Goal: Information Seeking & Learning: Learn about a topic

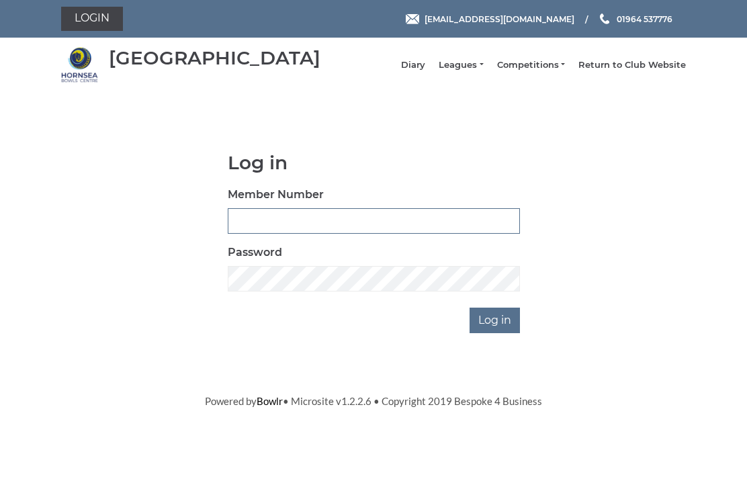
click at [280, 234] on input "Member Number" at bounding box center [374, 221] width 292 height 26
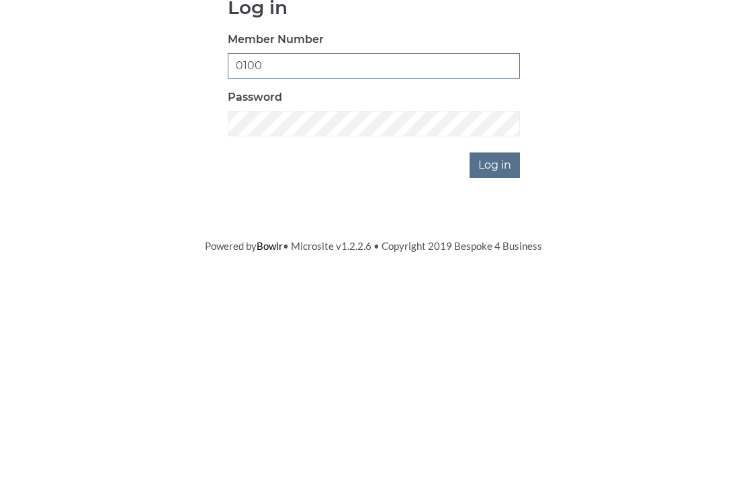
type input "0100"
click at [503, 308] on input "Log in" at bounding box center [495, 321] width 50 height 26
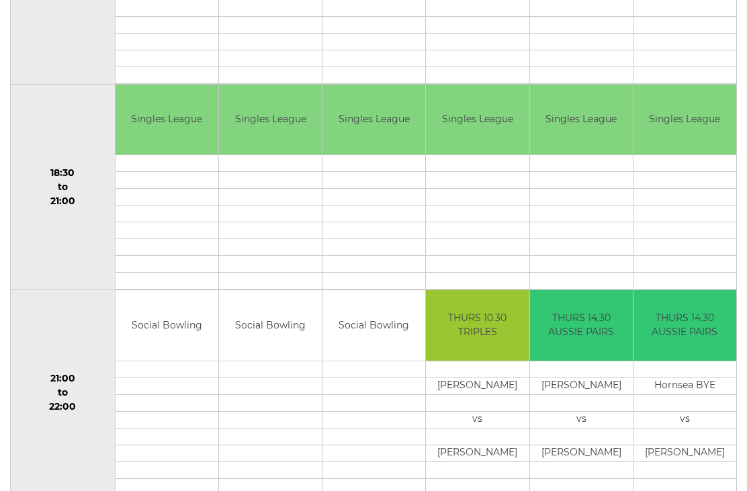
scroll to position [1211, 0]
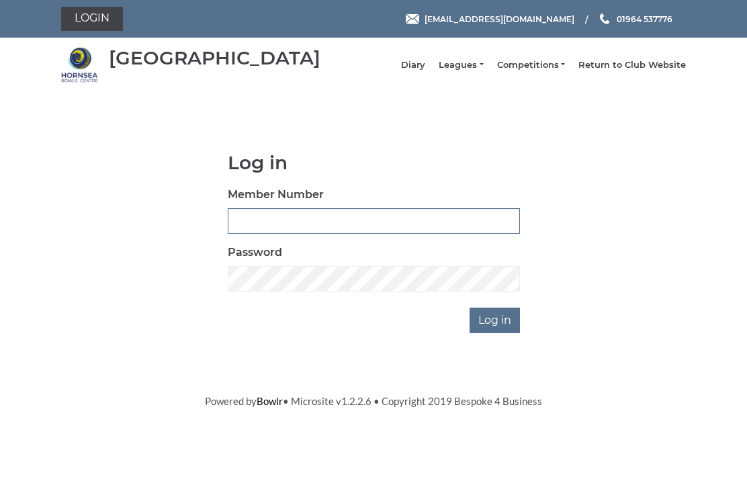
click at [260, 231] on input "Member Number" at bounding box center [374, 221] width 292 height 26
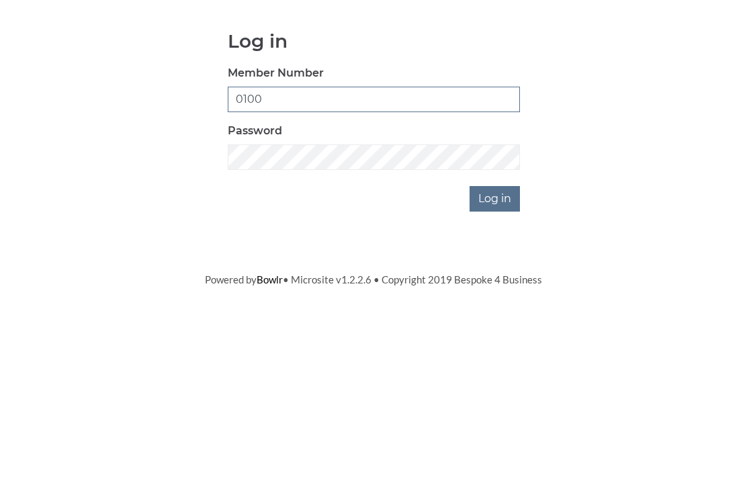
type input "0100"
click at [499, 308] on input "Log in" at bounding box center [495, 321] width 50 height 26
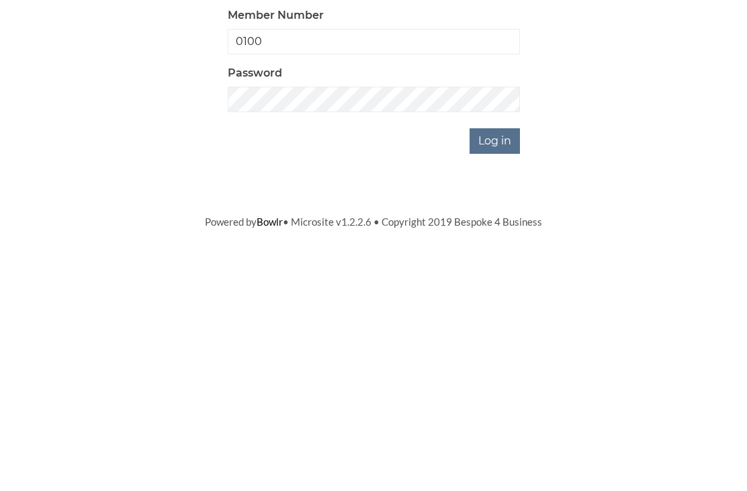
click at [509, 352] on input "Log in" at bounding box center [495, 365] width 50 height 26
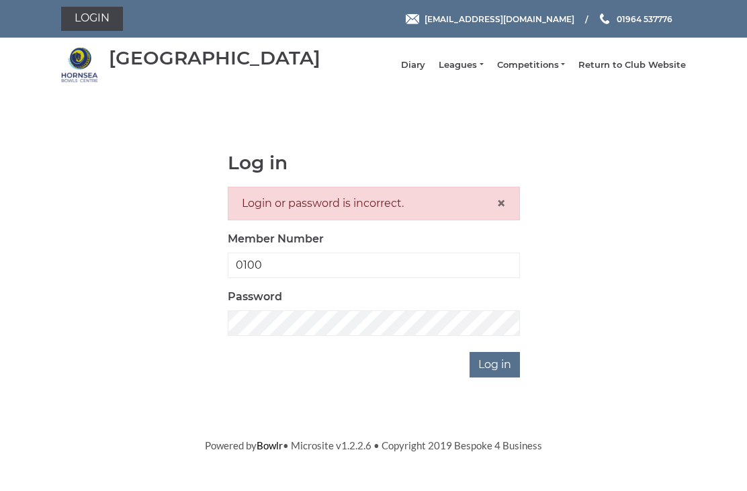
click at [504, 370] on input "Log in" at bounding box center [495, 365] width 50 height 26
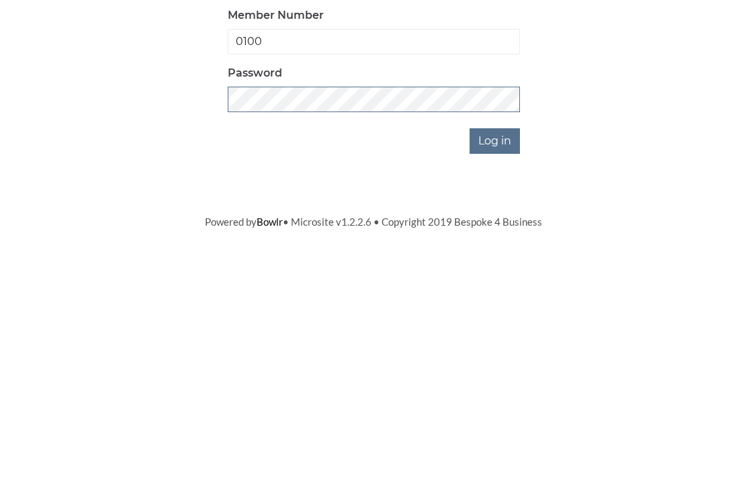
click at [496, 352] on input "Log in" at bounding box center [495, 365] width 50 height 26
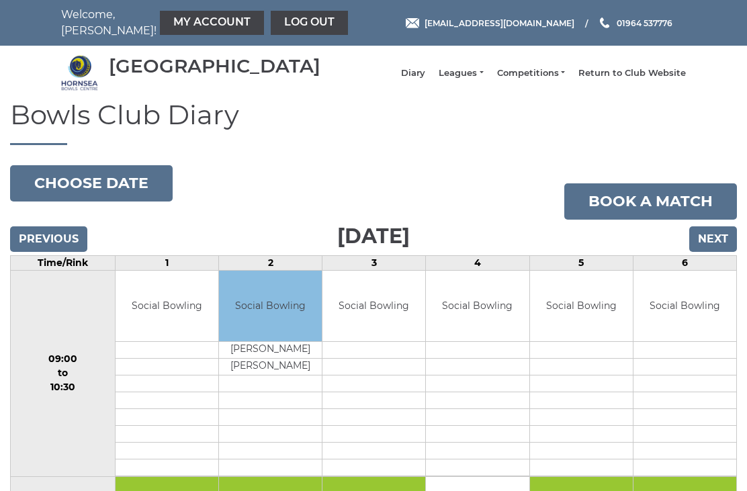
click at [475, 79] on link "Leagues" at bounding box center [461, 73] width 44 height 12
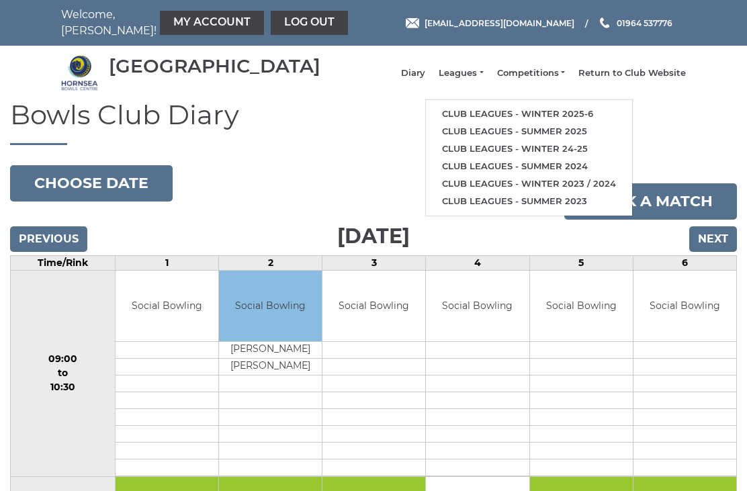
click at [534, 123] on link "Club leagues - Winter 2025-6" at bounding box center [529, 114] width 206 height 17
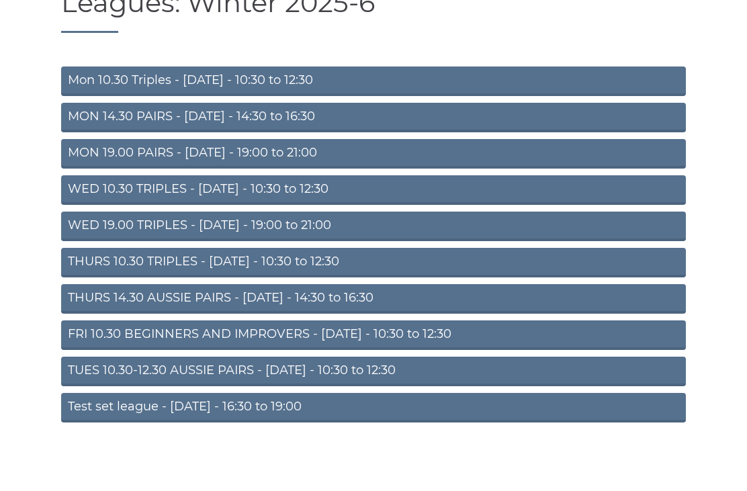
scroll to position [76, 0]
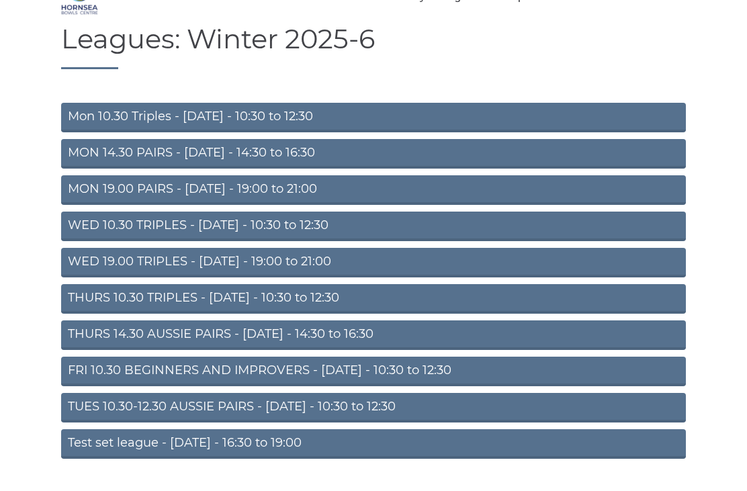
click at [334, 420] on link "TUES 10.30-12.30 AUSSIE PAIRS - Tuesday - 10:30 to 12:30" at bounding box center [373, 408] width 625 height 30
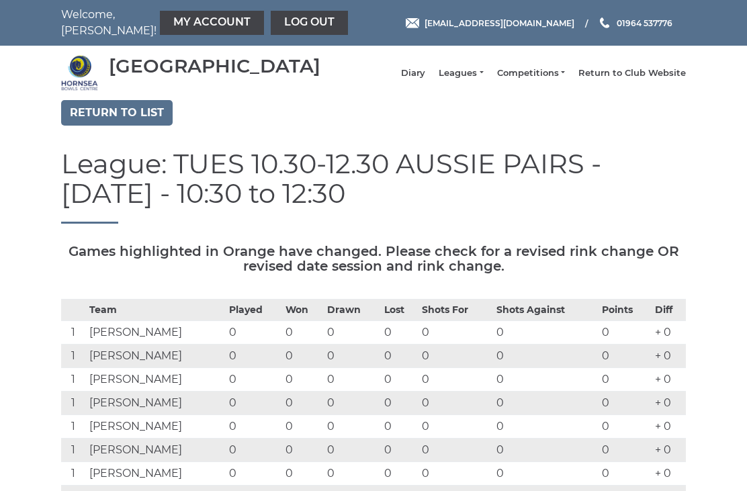
click at [116, 121] on link "Return to list" at bounding box center [117, 113] width 112 height 26
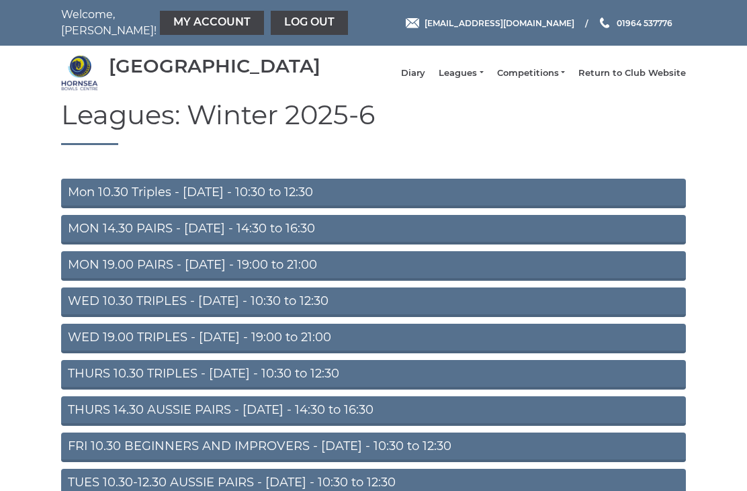
click at [304, 350] on link "WED 19.00 TRIPLES - [DATE] - 19:00 to 21:00" at bounding box center [373, 339] width 625 height 30
